Goal: Task Accomplishment & Management: Use online tool/utility

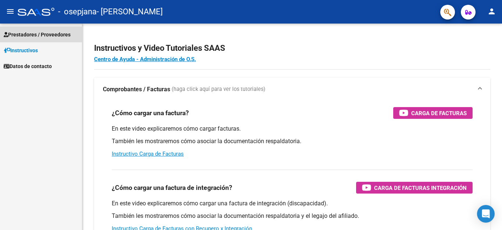
click at [46, 34] on span "Prestadores / Proveedores" at bounding box center [37, 35] width 67 height 8
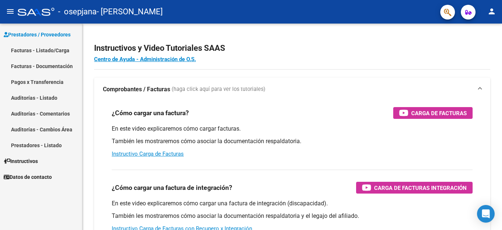
click at [46, 51] on link "Facturas - Listado/Carga" at bounding box center [41, 50] width 82 height 16
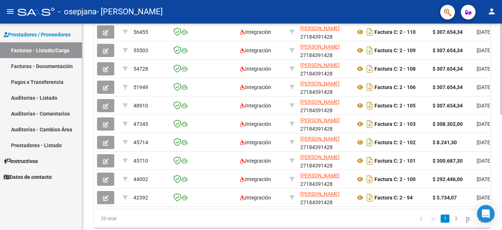
scroll to position [224, 0]
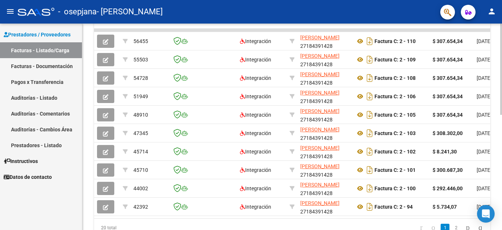
click at [501, 115] on div at bounding box center [501, 69] width 2 height 91
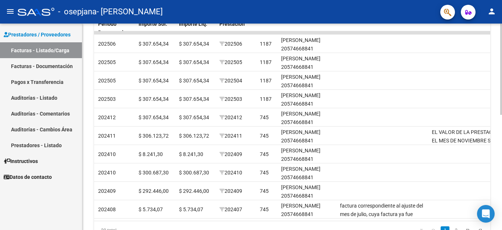
scroll to position [228, 0]
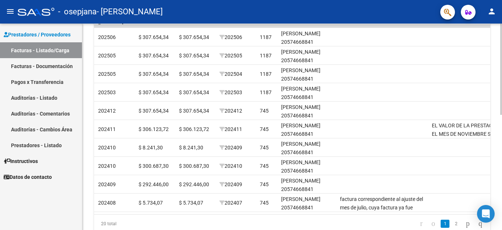
click at [502, 115] on div at bounding box center [501, 69] width 2 height 91
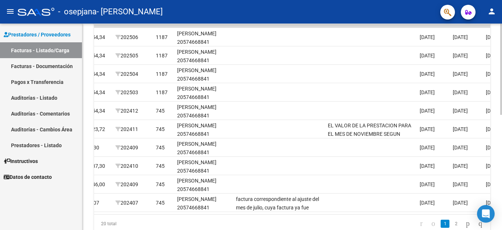
scroll to position [0, 939]
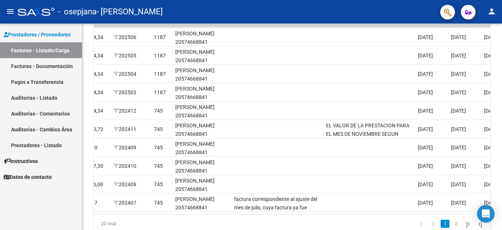
click at [53, 82] on link "Pagos x Transferencia" at bounding box center [41, 82] width 82 height 16
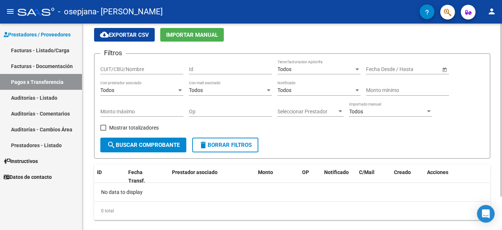
scroll to position [40, 0]
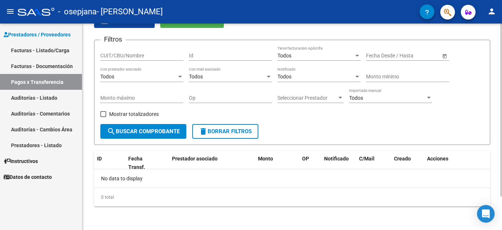
click at [499, 105] on div "PRESTADORES -> Pagos por Transferencia (alt+p) cloud_download Exportar CSV Impo…" at bounding box center [293, 107] width 422 height 246
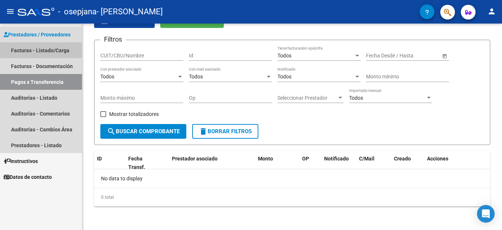
click at [61, 51] on link "Facturas - Listado/Carga" at bounding box center [41, 50] width 82 height 16
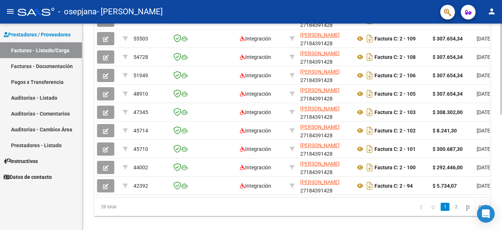
scroll to position [240, 0]
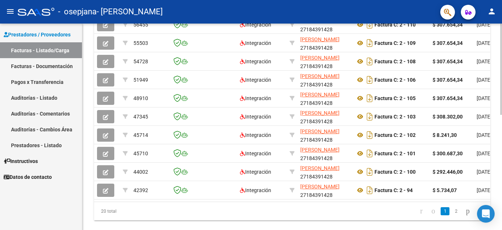
click at [502, 115] on div at bounding box center [501, 69] width 2 height 91
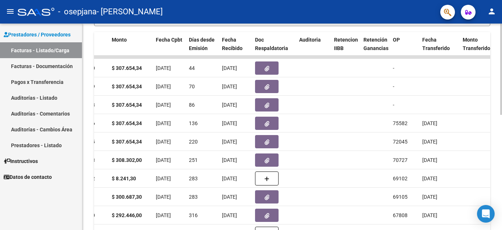
scroll to position [197, 0]
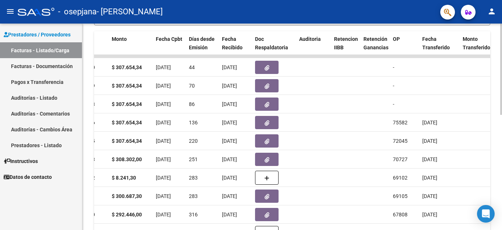
click at [502, 115] on div at bounding box center [501, 69] width 2 height 91
